Goal: Task Accomplishment & Management: Use online tool/utility

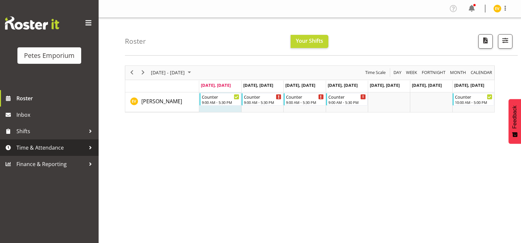
click at [63, 150] on span "Time & Attendance" at bounding box center [50, 148] width 69 height 10
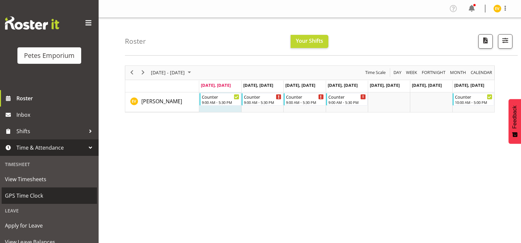
click at [57, 193] on span "GPS Time Clock" at bounding box center [49, 196] width 89 height 10
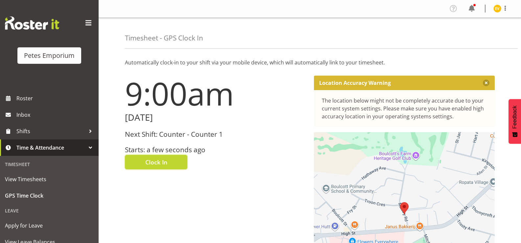
click at [153, 161] on span "Clock In" at bounding box center [156, 162] width 22 height 9
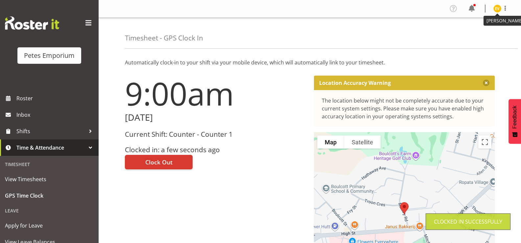
click at [498, 7] on img at bounding box center [497, 9] width 8 height 8
click at [496, 35] on link "Log Out" at bounding box center [477, 35] width 63 height 12
